Goal: Navigation & Orientation: Understand site structure

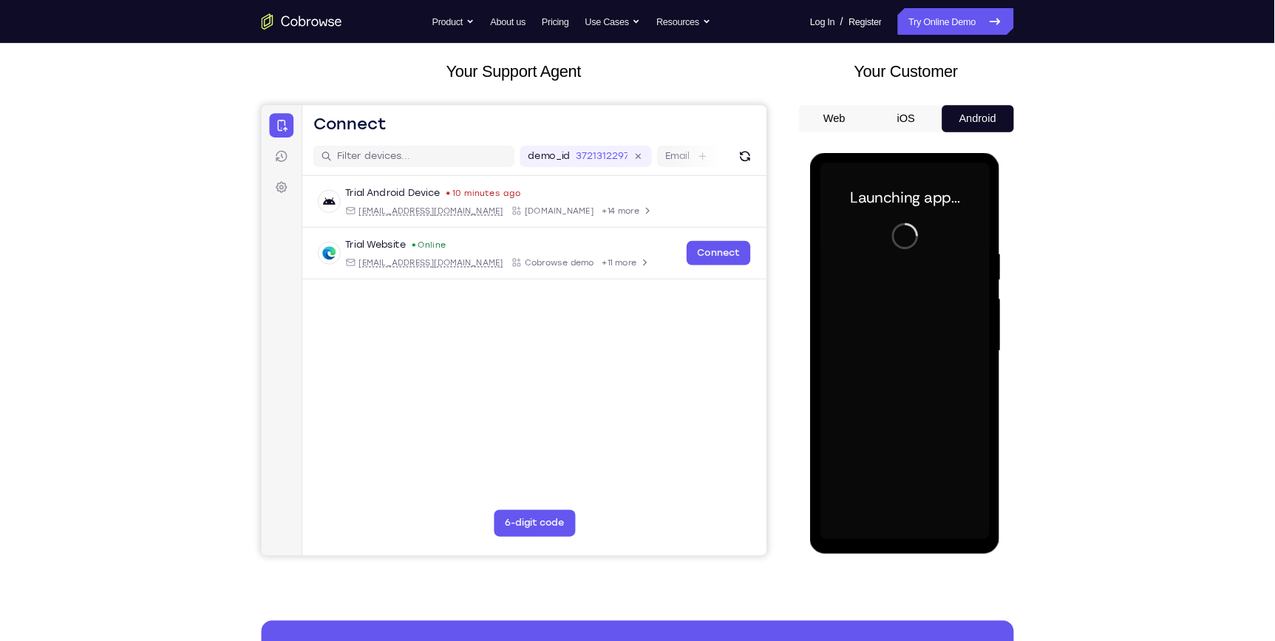
scroll to position [74, 0]
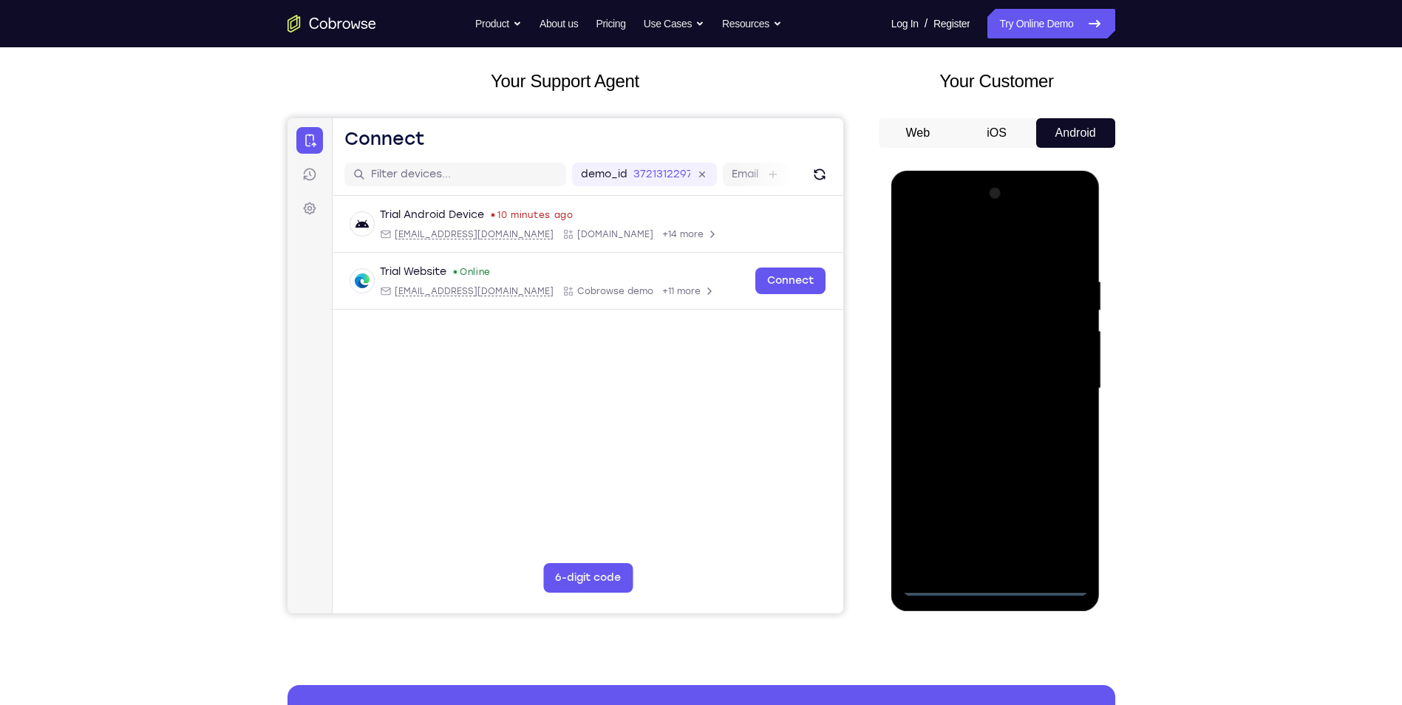
click at [989, 585] on div at bounding box center [995, 389] width 186 height 414
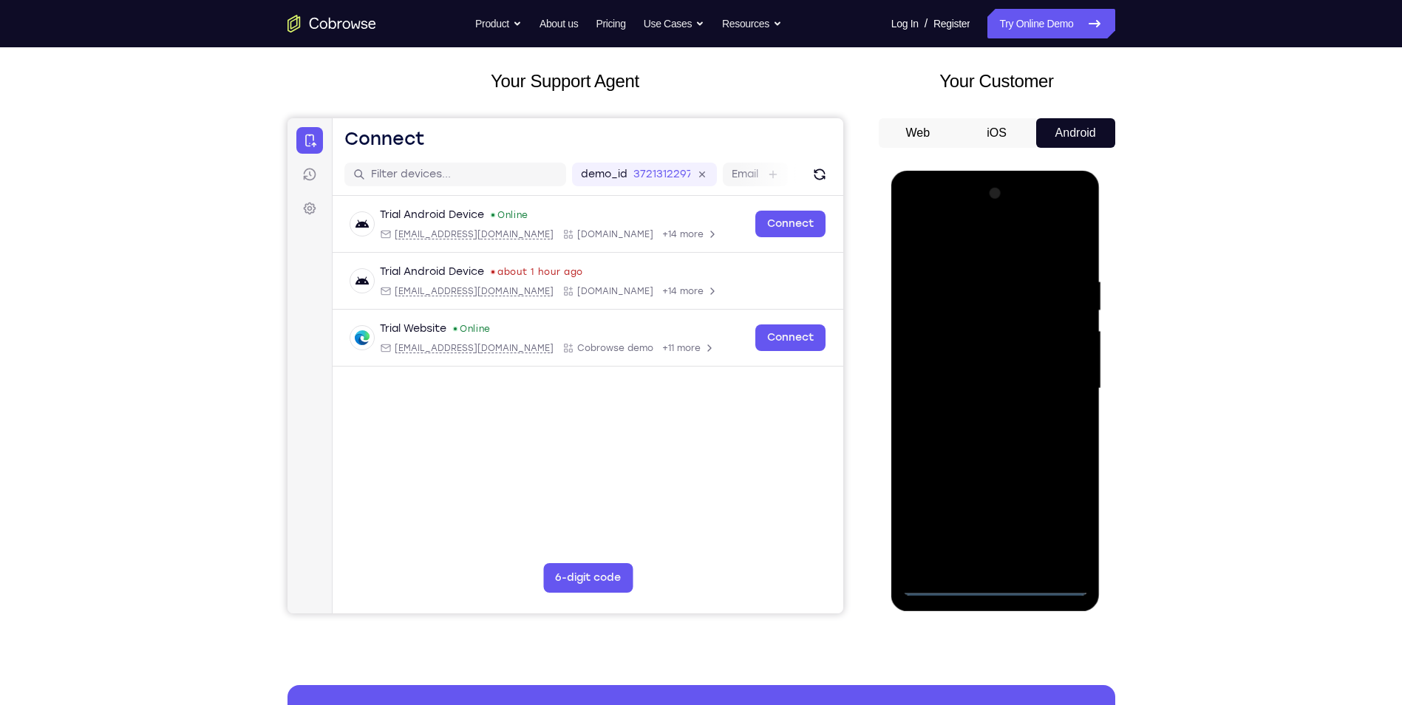
click at [1066, 525] on div at bounding box center [995, 389] width 186 height 414
click at [978, 248] on div at bounding box center [995, 389] width 186 height 414
click at [974, 309] on div at bounding box center [995, 389] width 186 height 414
click at [1054, 295] on div at bounding box center [995, 389] width 186 height 414
click at [1046, 398] on div at bounding box center [995, 389] width 186 height 414
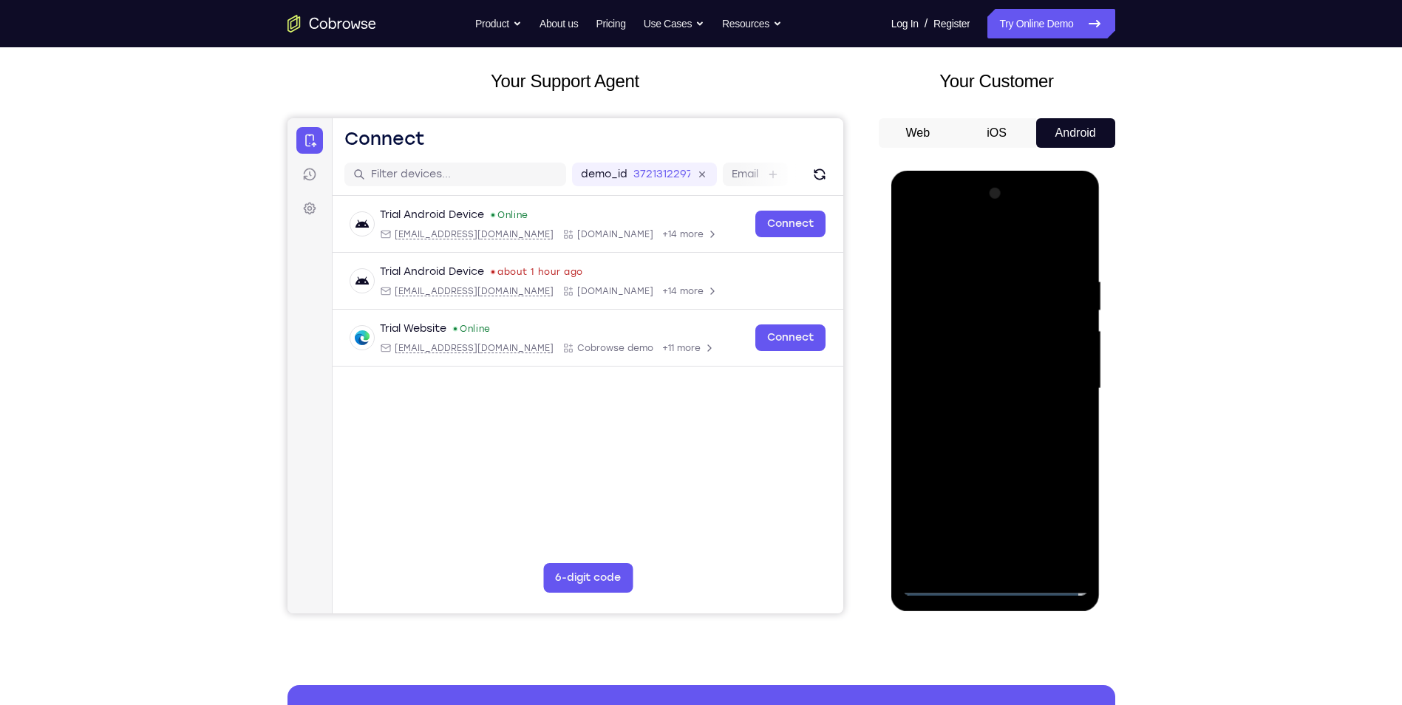
click at [979, 415] on div at bounding box center [995, 389] width 186 height 414
click at [964, 372] on div at bounding box center [995, 389] width 186 height 414
click at [975, 386] on div at bounding box center [995, 389] width 186 height 414
click at [1018, 450] on div at bounding box center [995, 389] width 186 height 414
click at [989, 278] on div at bounding box center [995, 389] width 186 height 414
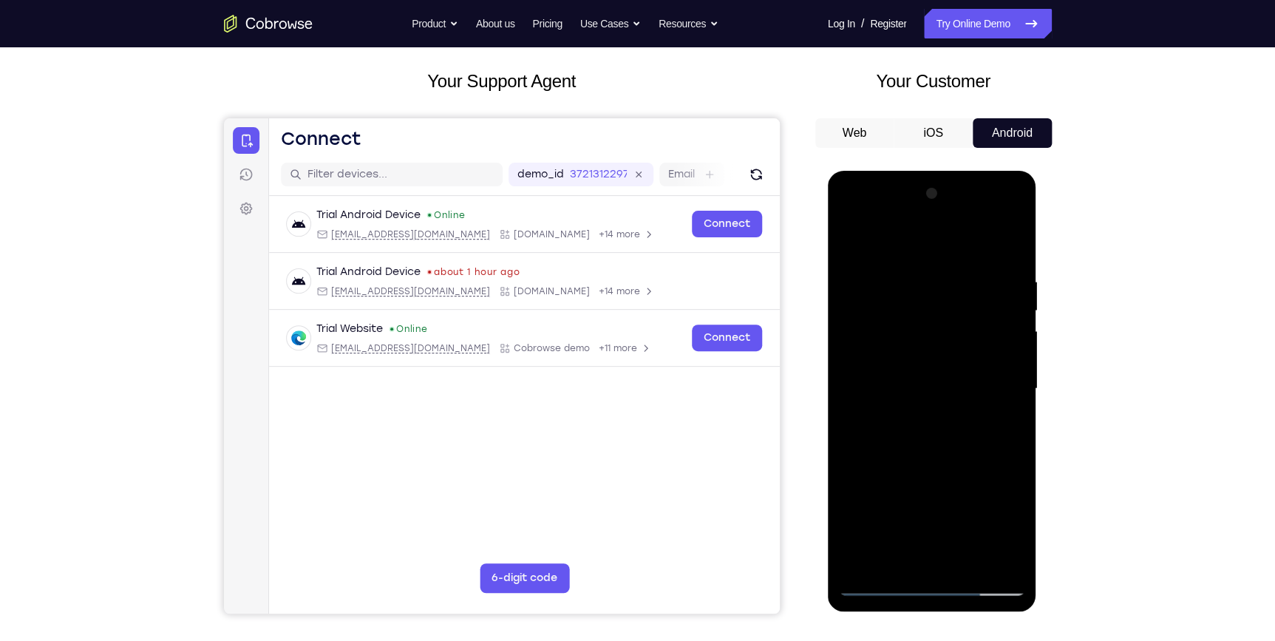
click at [1001, 241] on div at bounding box center [932, 389] width 186 height 414
click at [925, 272] on div at bounding box center [932, 389] width 186 height 414
click at [924, 556] on div at bounding box center [932, 389] width 186 height 414
click at [989, 411] on div at bounding box center [932, 389] width 186 height 414
click at [981, 557] on div at bounding box center [932, 389] width 186 height 414
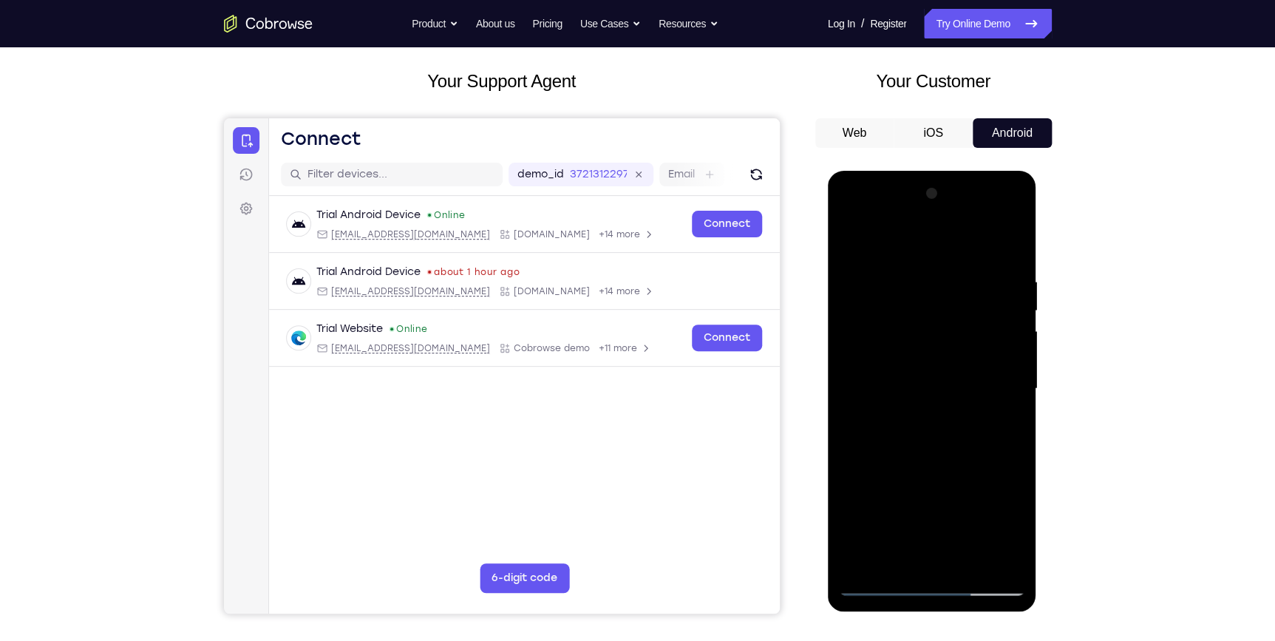
click at [1002, 555] on div at bounding box center [932, 389] width 186 height 414
click at [1011, 248] on div at bounding box center [932, 389] width 186 height 414
click at [843, 310] on div at bounding box center [932, 389] width 186 height 414
click at [954, 553] on div at bounding box center [932, 389] width 186 height 414
click at [949, 405] on div at bounding box center [932, 389] width 186 height 414
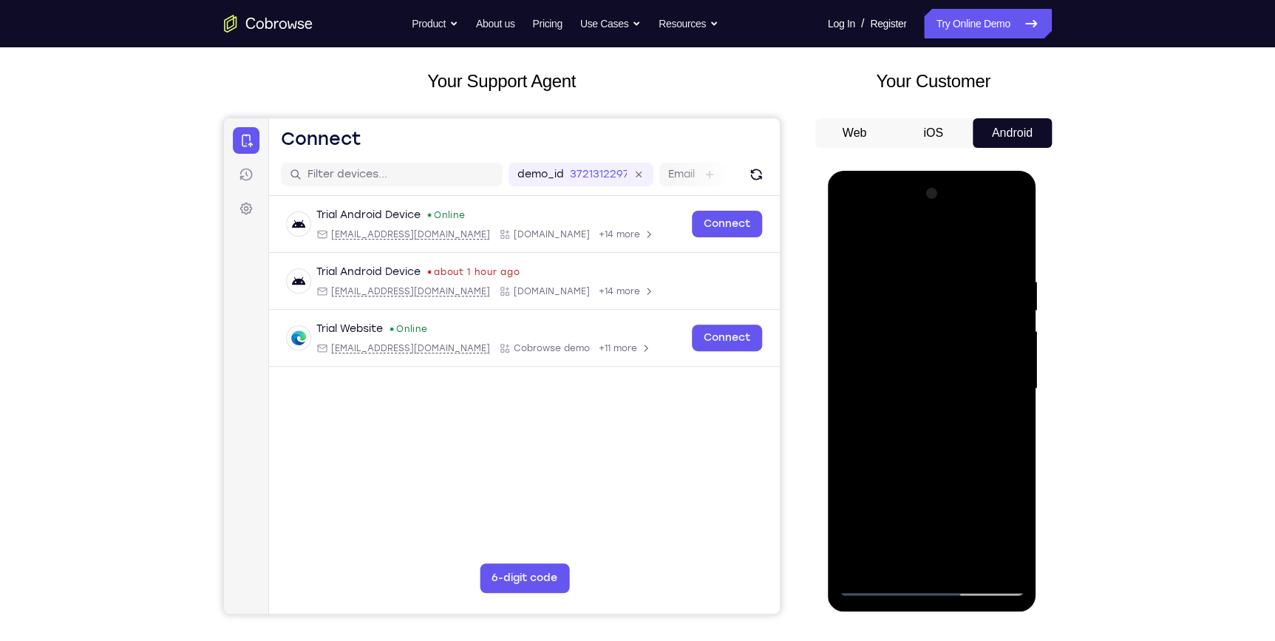
click at [982, 559] on div at bounding box center [932, 389] width 186 height 414
click at [1003, 561] on div at bounding box center [932, 389] width 186 height 414
click at [1006, 245] on div at bounding box center [932, 389] width 186 height 414
click at [856, 302] on div at bounding box center [932, 389] width 186 height 414
click at [1018, 331] on div at bounding box center [932, 389] width 186 height 414
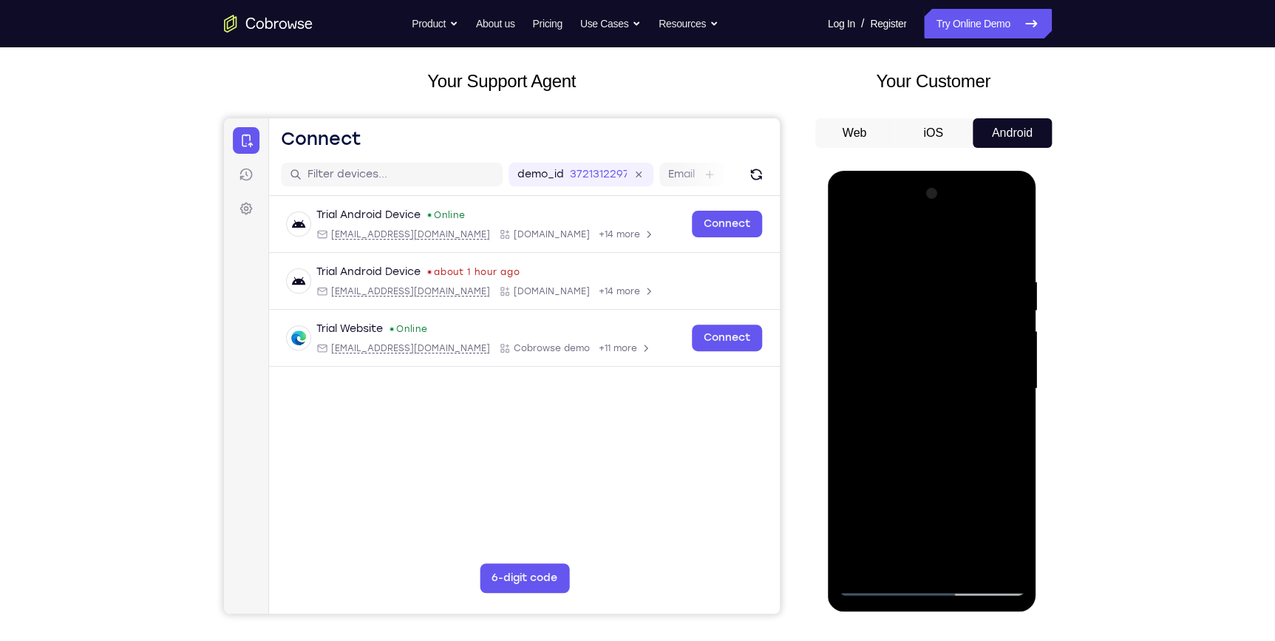
click at [1016, 333] on div at bounding box center [932, 389] width 186 height 414
click at [1012, 324] on div at bounding box center [932, 389] width 186 height 414
click at [1003, 556] on div at bounding box center [932, 389] width 186 height 414
click at [1004, 246] on div at bounding box center [932, 389] width 186 height 414
click at [887, 270] on div at bounding box center [932, 389] width 186 height 414
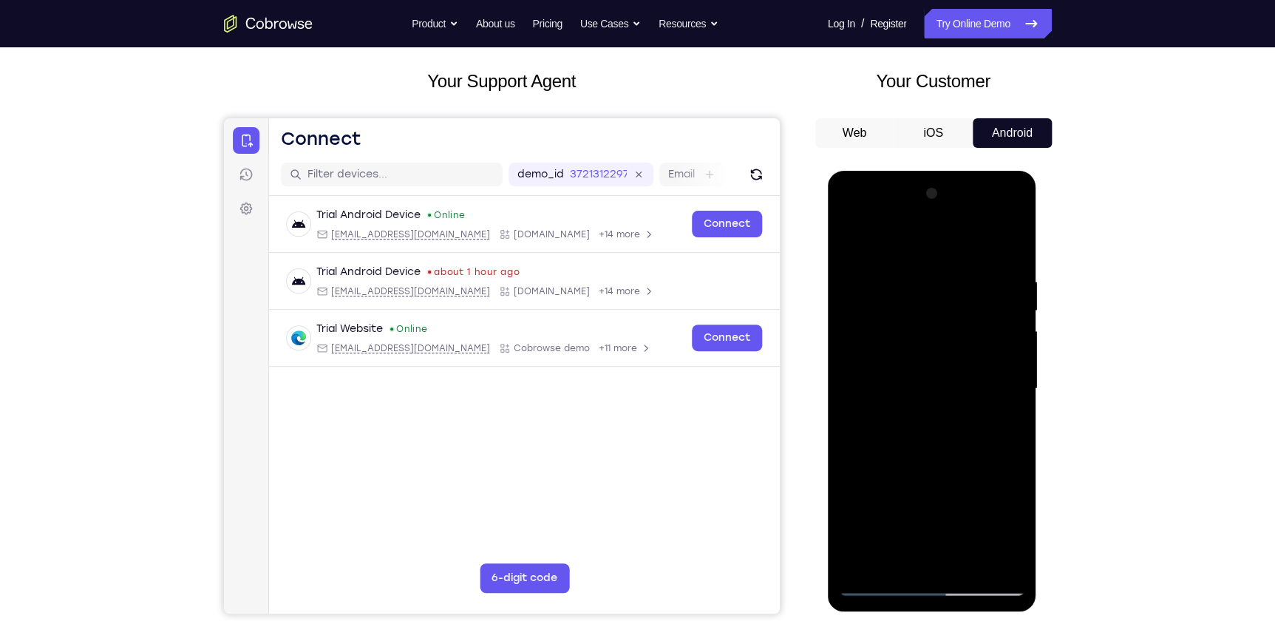
click at [949, 410] on div at bounding box center [932, 389] width 186 height 414
click at [1013, 245] on div at bounding box center [932, 389] width 186 height 414
click at [969, 269] on div at bounding box center [932, 389] width 186 height 414
click at [992, 559] on div at bounding box center [932, 389] width 186 height 414
click at [1003, 242] on div at bounding box center [932, 389] width 186 height 414
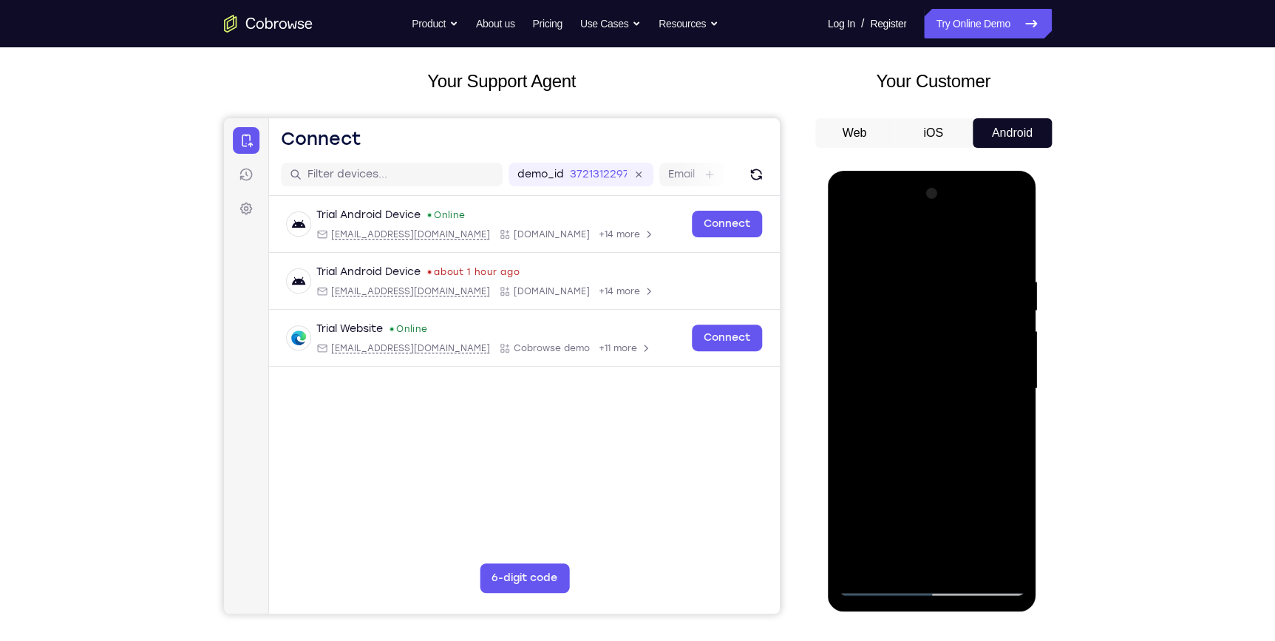
drag, startPoint x: 981, startPoint y: 369, endPoint x: 987, endPoint y: 248, distance: 122.1
click at [985, 251] on div at bounding box center [932, 389] width 186 height 414
drag, startPoint x: 969, startPoint y: 378, endPoint x: 967, endPoint y: 218, distance: 160.4
click at [967, 220] on div at bounding box center [932, 389] width 186 height 414
drag, startPoint x: 955, startPoint y: 395, endPoint x: 967, endPoint y: 201, distance: 194.0
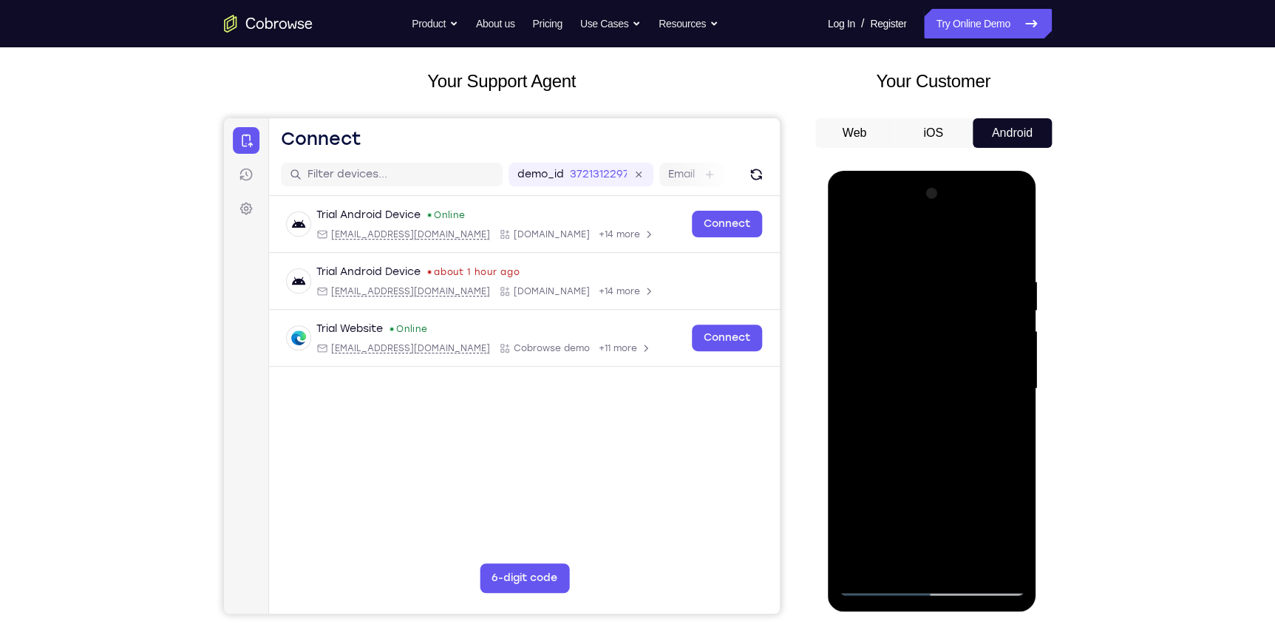
click at [967, 201] on div at bounding box center [932, 389] width 186 height 414
drag, startPoint x: 974, startPoint y: 327, endPoint x: 998, endPoint y: 220, distance: 109.0
click at [997, 221] on div at bounding box center [932, 389] width 186 height 414
drag, startPoint x: 968, startPoint y: 341, endPoint x: 988, endPoint y: 214, distance: 127.9
click at [987, 215] on div at bounding box center [932, 389] width 186 height 414
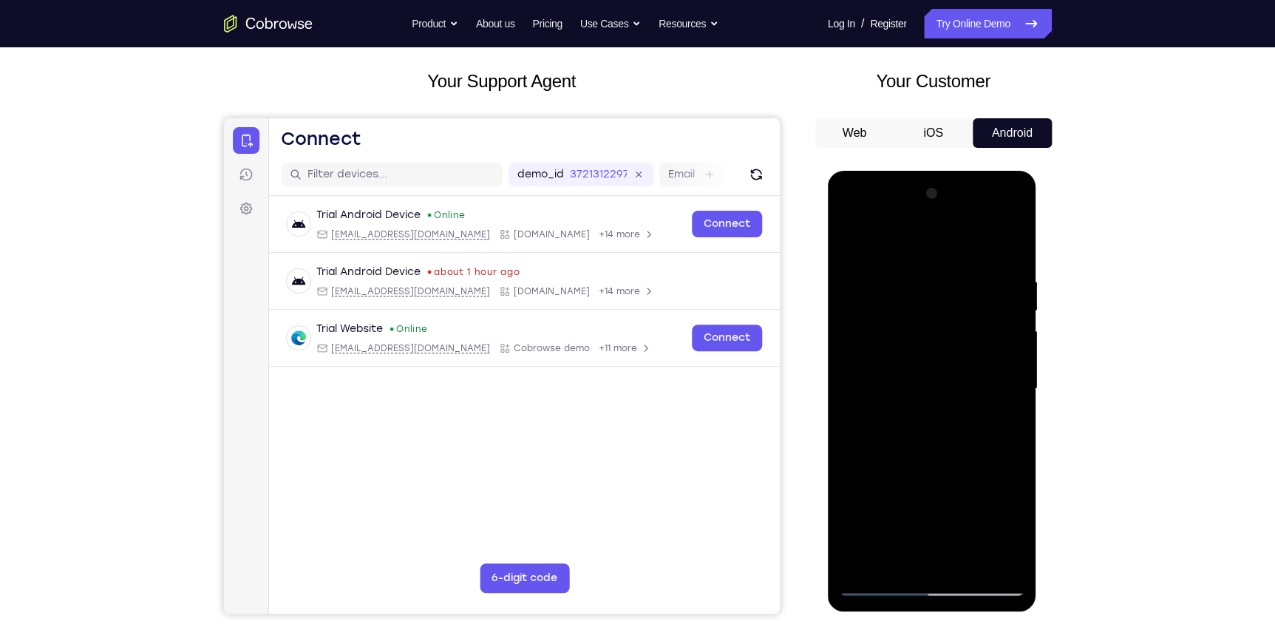
drag, startPoint x: 961, startPoint y: 413, endPoint x: 978, endPoint y: 287, distance: 126.7
click at [977, 288] on div at bounding box center [932, 389] width 186 height 414
click at [851, 457] on div at bounding box center [932, 389] width 186 height 414
click at [1017, 320] on div at bounding box center [932, 389] width 186 height 414
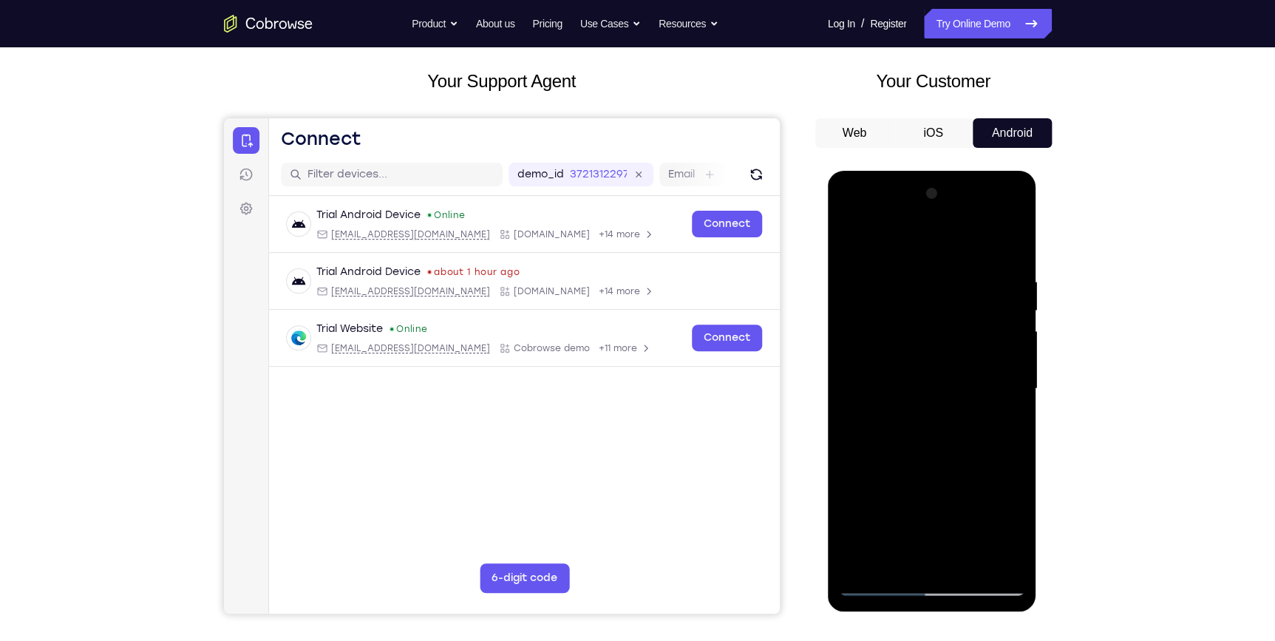
click at [1017, 320] on div at bounding box center [932, 389] width 186 height 414
drag, startPoint x: 954, startPoint y: 419, endPoint x: 962, endPoint y: 242, distance: 177.5
click at [959, 248] on div at bounding box center [932, 389] width 186 height 414
drag, startPoint x: 954, startPoint y: 440, endPoint x: 979, endPoint y: 274, distance: 167.4
click at [977, 281] on div at bounding box center [932, 389] width 186 height 414
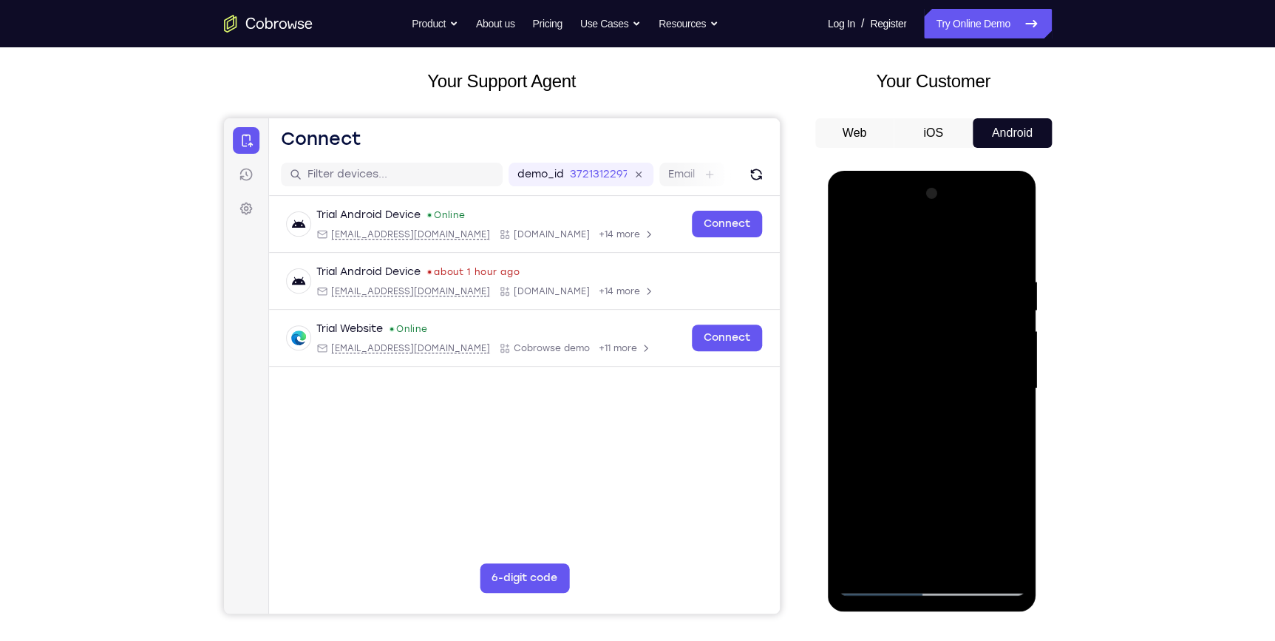
drag, startPoint x: 961, startPoint y: 415, endPoint x: 976, endPoint y: 273, distance: 142.0
click at [976, 273] on div at bounding box center [932, 389] width 186 height 414
drag, startPoint x: 958, startPoint y: 354, endPoint x: 964, endPoint y: 294, distance: 60.1
click at [961, 302] on div at bounding box center [932, 389] width 186 height 414
click at [1009, 409] on div at bounding box center [932, 389] width 186 height 414
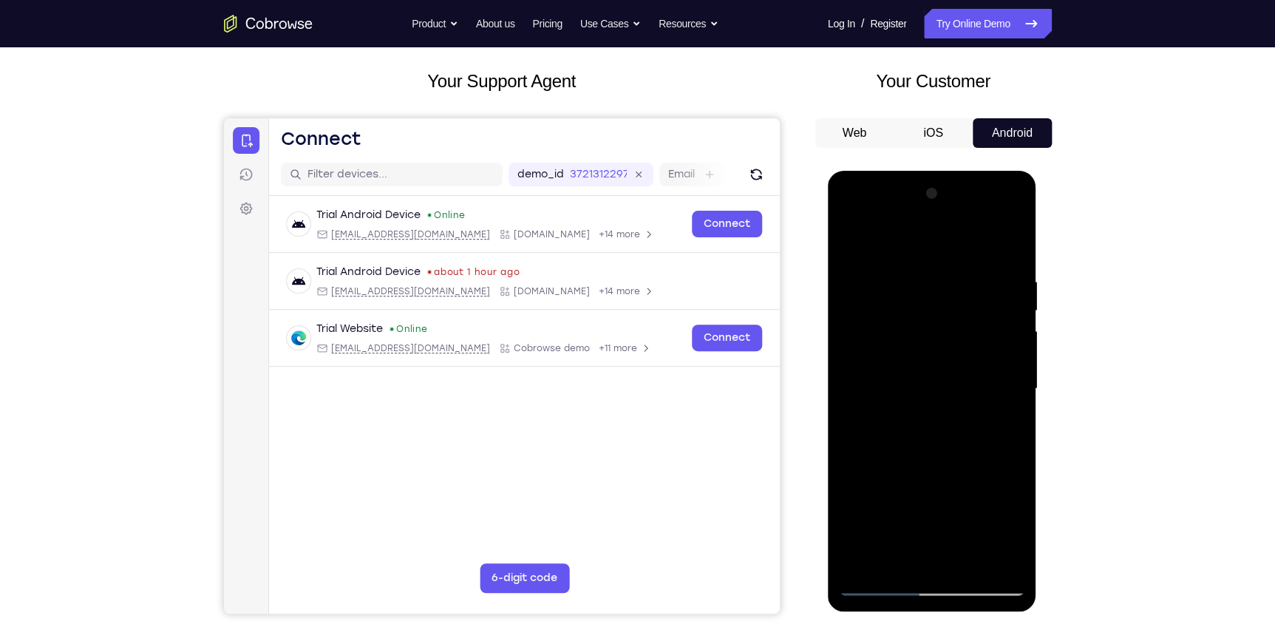
click at [1009, 409] on div at bounding box center [932, 389] width 186 height 414
click at [851, 497] on div at bounding box center [932, 389] width 186 height 414
click at [972, 562] on div at bounding box center [932, 389] width 186 height 414
click at [941, 473] on div at bounding box center [932, 389] width 186 height 414
drag, startPoint x: 950, startPoint y: 474, endPoint x: 951, endPoint y: 418, distance: 56.2
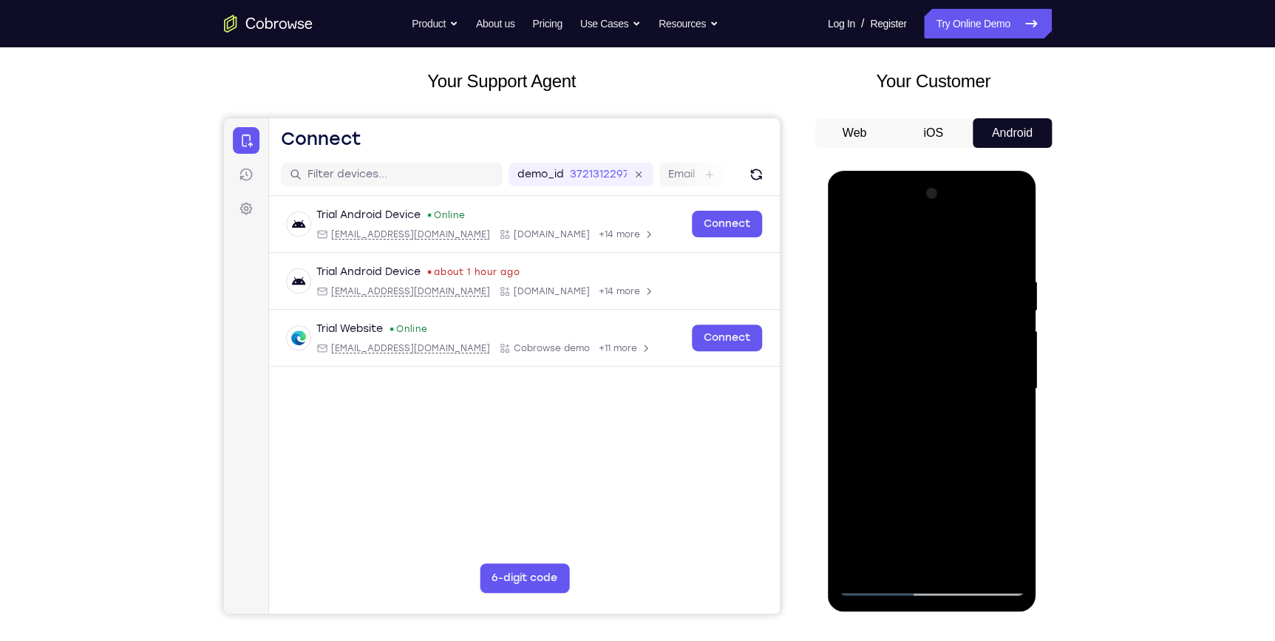
click at [951, 418] on div at bounding box center [932, 389] width 186 height 414
click at [944, 489] on div at bounding box center [932, 389] width 186 height 414
click at [849, 243] on div at bounding box center [932, 389] width 186 height 414
drag, startPoint x: 923, startPoint y: 497, endPoint x: 915, endPoint y: 358, distance: 139.9
click at [913, 362] on div at bounding box center [932, 389] width 186 height 414
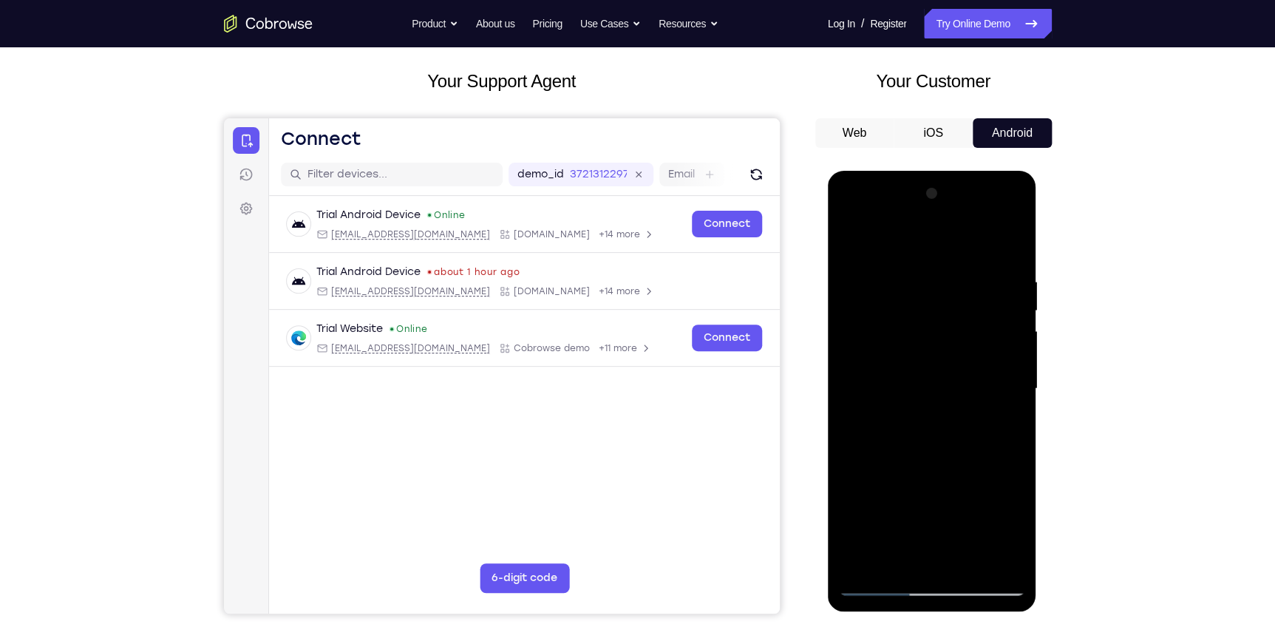
drag, startPoint x: 931, startPoint y: 497, endPoint x: 926, endPoint y: 409, distance: 88.1
click at [926, 409] on div at bounding box center [932, 389] width 186 height 414
drag, startPoint x: 924, startPoint y: 497, endPoint x: 944, endPoint y: 400, distance: 98.8
click at [944, 400] on div at bounding box center [932, 389] width 186 height 414
drag, startPoint x: 950, startPoint y: 484, endPoint x: 950, endPoint y: 355, distance: 128.6
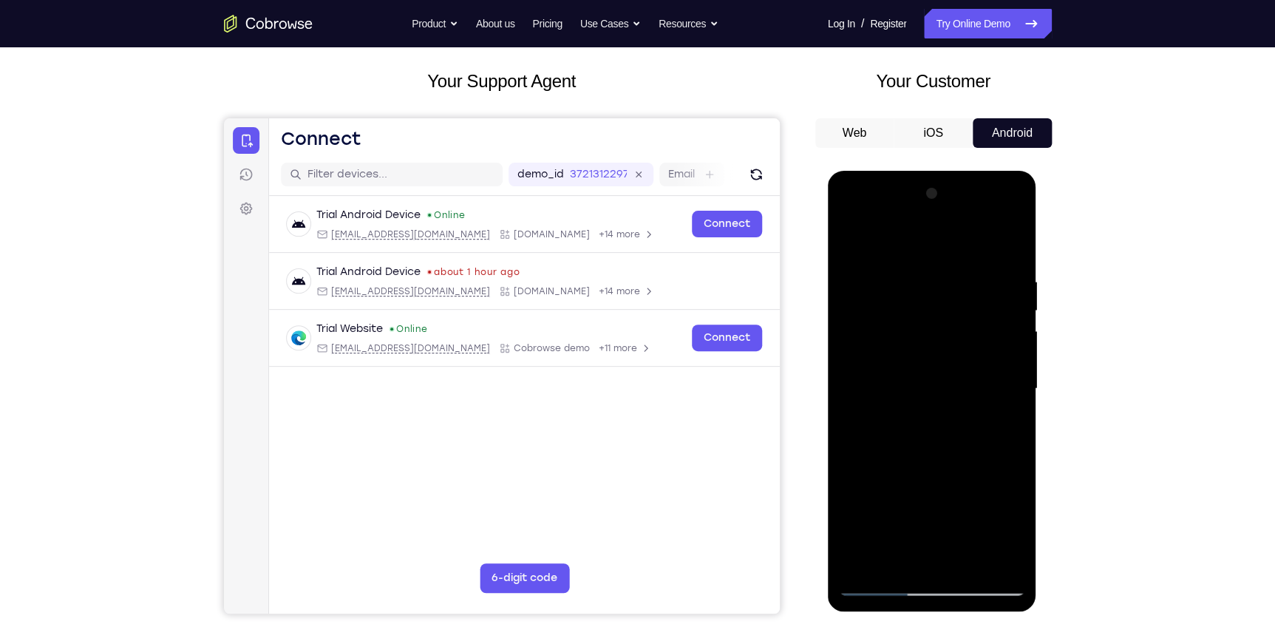
click at [949, 356] on div at bounding box center [932, 389] width 186 height 414
click at [933, 498] on div at bounding box center [932, 389] width 186 height 414
click at [855, 245] on div at bounding box center [932, 389] width 186 height 414
drag, startPoint x: 910, startPoint y: 501, endPoint x: 911, endPoint y: 347, distance: 153.7
click at [911, 351] on div at bounding box center [932, 389] width 186 height 414
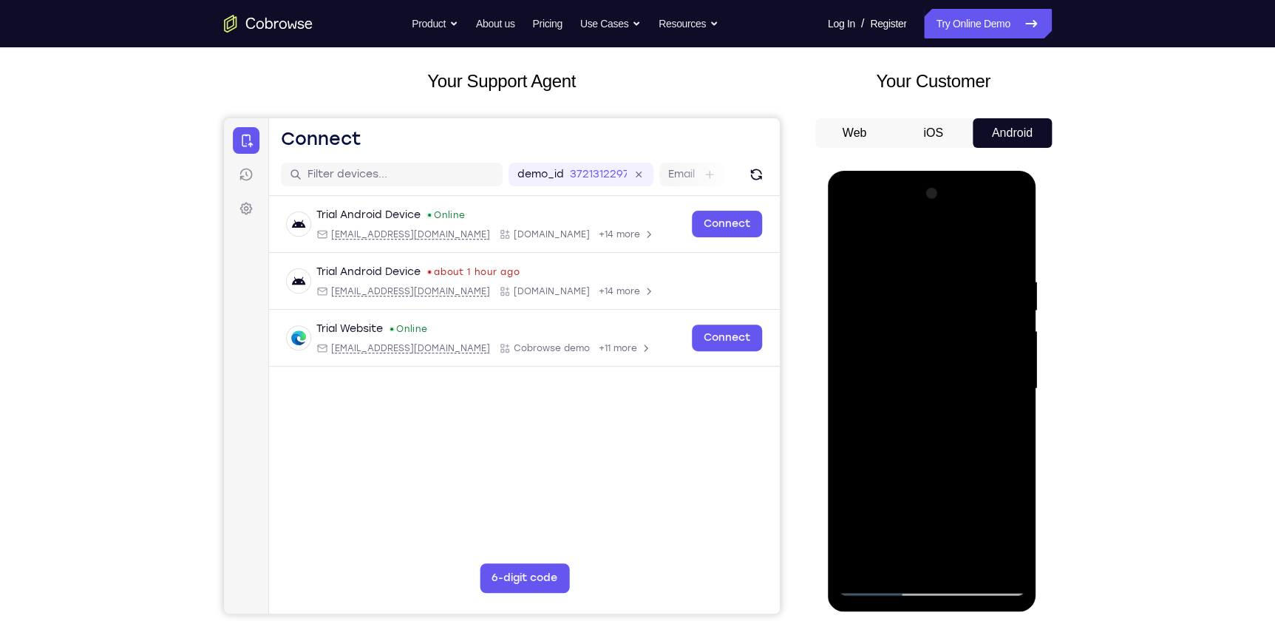
drag, startPoint x: 932, startPoint y: 545, endPoint x: 945, endPoint y: 408, distance: 138.1
click at [943, 414] on div at bounding box center [932, 389] width 186 height 414
drag, startPoint x: 956, startPoint y: 517, endPoint x: 957, endPoint y: 445, distance: 71.7
click at [957, 445] on div at bounding box center [932, 389] width 186 height 414
drag, startPoint x: 880, startPoint y: 494, endPoint x: 894, endPoint y: 440, distance: 55.0
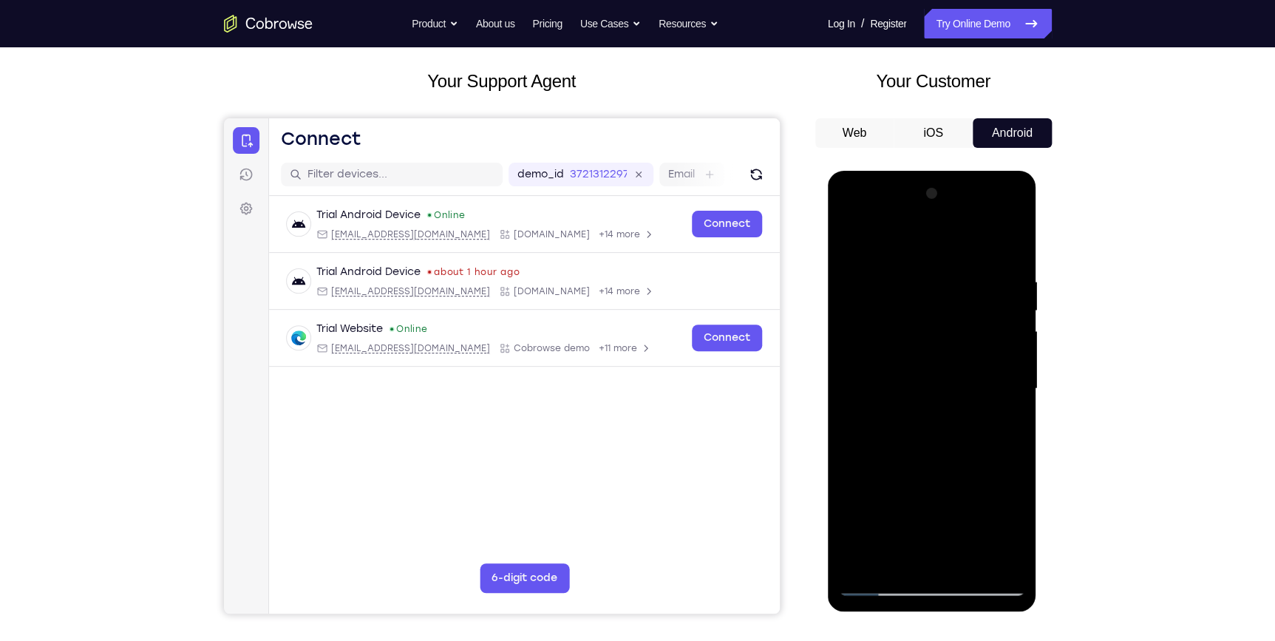
click at [892, 443] on div at bounding box center [932, 389] width 186 height 414
drag, startPoint x: 913, startPoint y: 490, endPoint x: 910, endPoint y: 432, distance: 58.5
click at [910, 434] on div at bounding box center [932, 389] width 186 height 414
drag, startPoint x: 965, startPoint y: 508, endPoint x: 962, endPoint y: 422, distance: 85.8
click at [962, 423] on div at bounding box center [932, 389] width 186 height 414
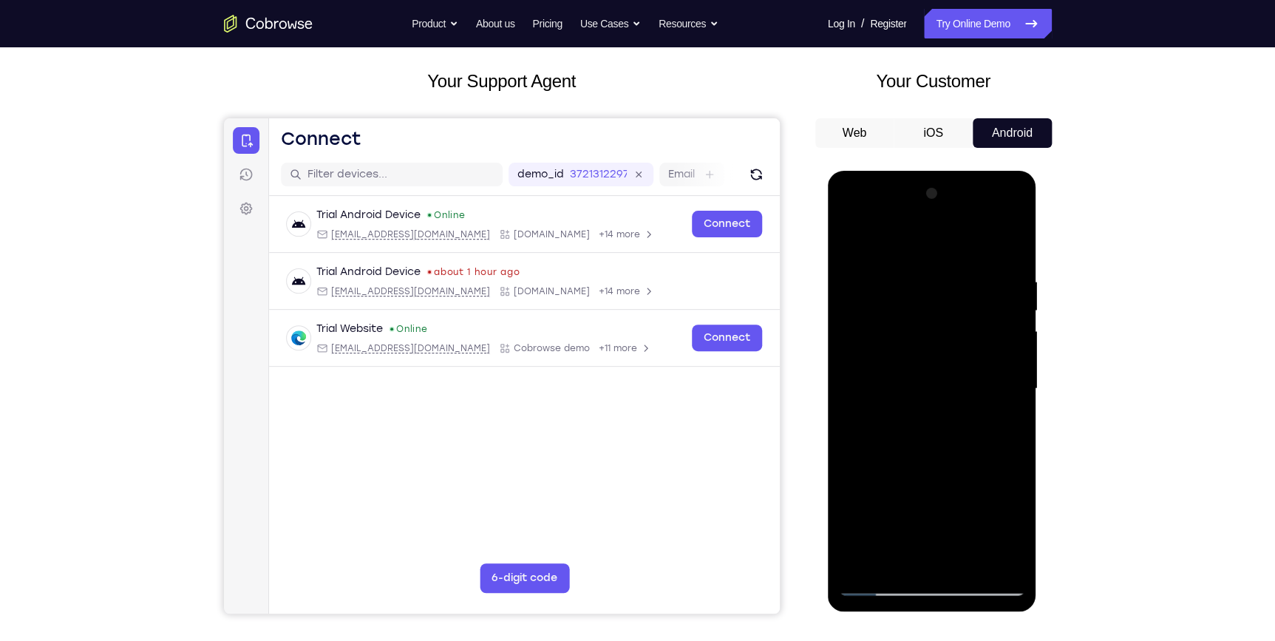
drag, startPoint x: 972, startPoint y: 483, endPoint x: 972, endPoint y: 410, distance: 73.2
click at [972, 419] on div at bounding box center [932, 389] width 186 height 414
click at [943, 431] on div at bounding box center [932, 389] width 186 height 414
click at [907, 554] on div at bounding box center [932, 389] width 186 height 414
click at [1006, 427] on div at bounding box center [932, 389] width 186 height 414
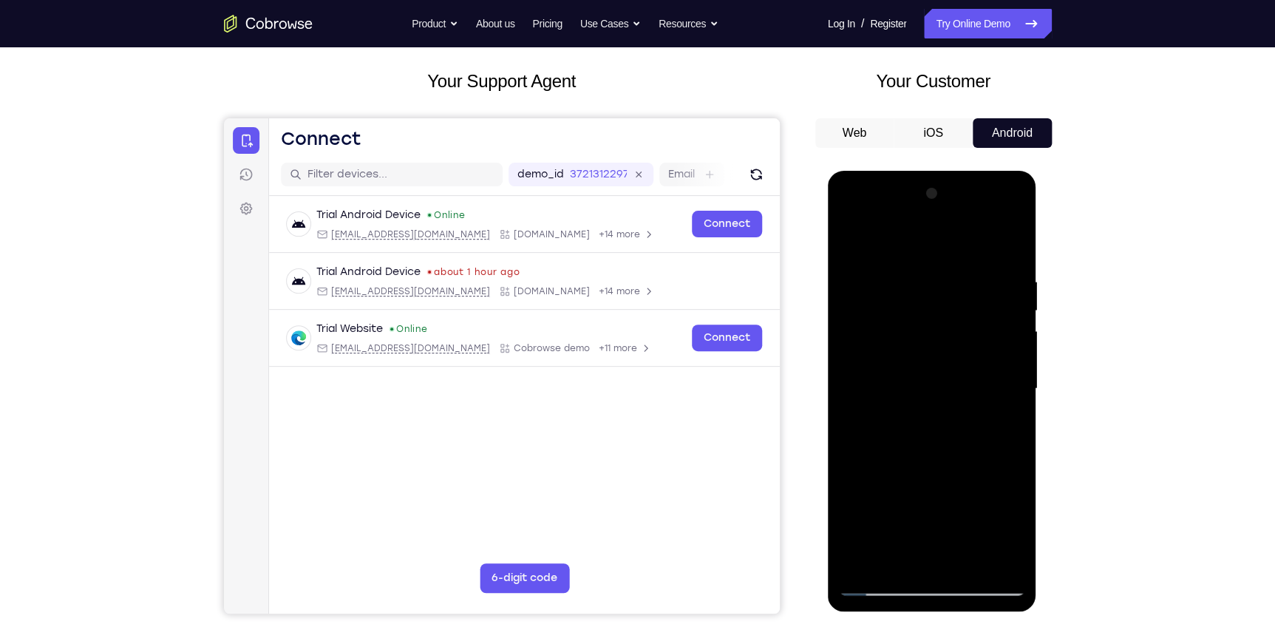
click at [851, 236] on div at bounding box center [932, 389] width 186 height 414
drag, startPoint x: 924, startPoint y: 401, endPoint x: 924, endPoint y: 347, distance: 54.7
click at [924, 348] on div at bounding box center [932, 389] width 186 height 414
drag, startPoint x: 972, startPoint y: 435, endPoint x: 996, endPoint y: 604, distance: 171.0
click at [969, 614] on html "Online web based iOS Simulators and Android Emulators. Run iPhone, iPad, Mobile…" at bounding box center [933, 392] width 211 height 443
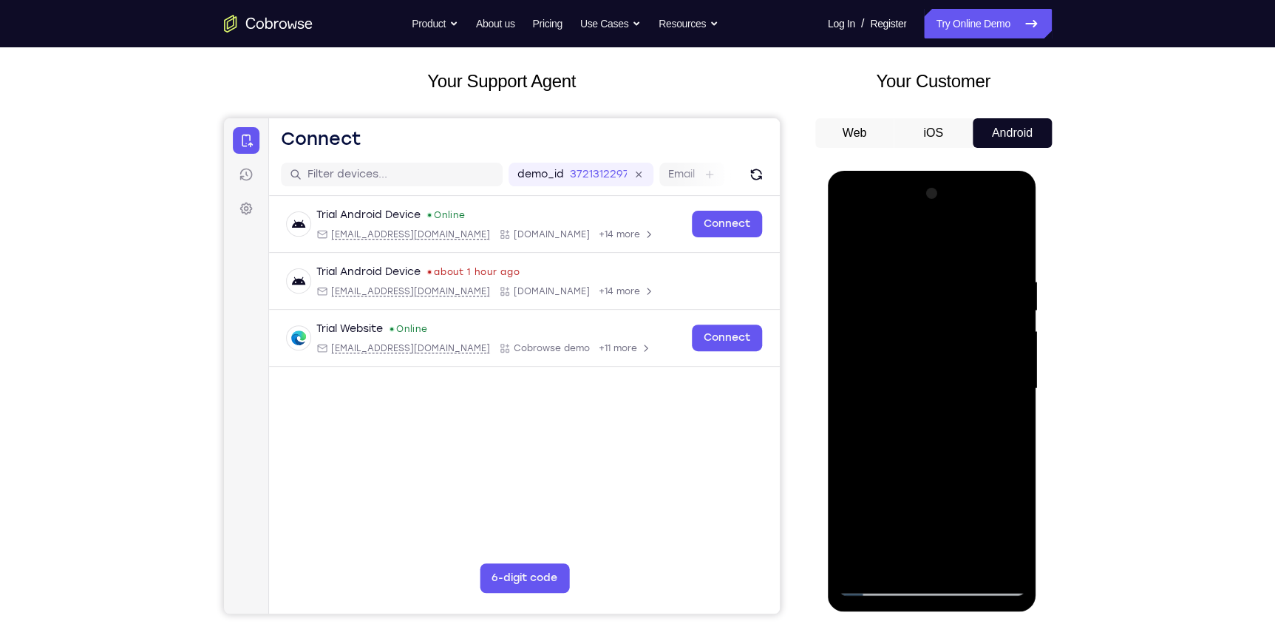
drag, startPoint x: 989, startPoint y: 457, endPoint x: 929, endPoint y: 670, distance: 222.0
click at [929, 614] on html "Online web based iOS Simulators and Android Emulators. Run iPhone, iPad, Mobile…" at bounding box center [933, 392] width 211 height 443
drag, startPoint x: 955, startPoint y: 500, endPoint x: 941, endPoint y: 675, distance: 174.9
click at [941, 614] on html "Online web based iOS Simulators and Android Emulators. Run iPhone, iPad, Mobile…" at bounding box center [933, 392] width 211 height 443
